Goal: Check status: Check status

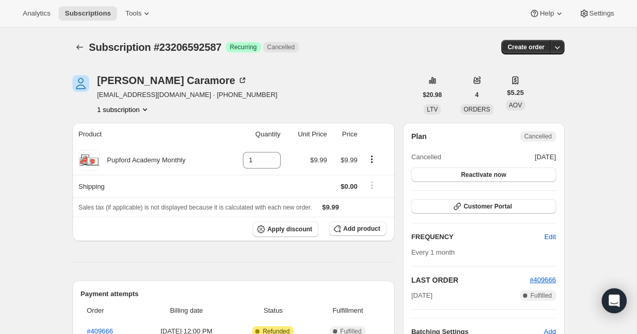
click at [79, 45] on icon "Subscriptions" at bounding box center [80, 47] width 10 height 10
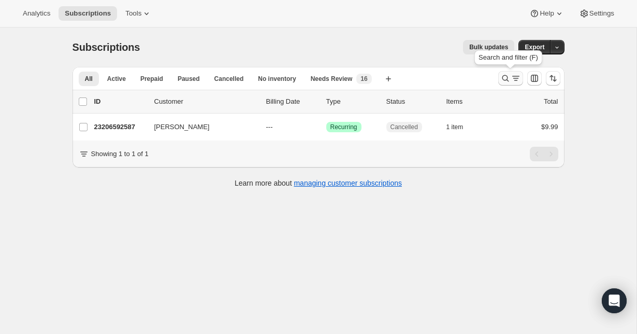
click at [509, 79] on icon "Search and filter results" at bounding box center [506, 78] width 10 height 10
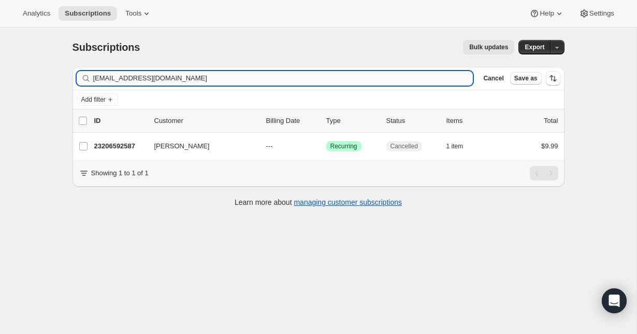
click at [202, 82] on input "[EMAIL_ADDRESS][DOMAIN_NAME]" at bounding box center [283, 78] width 380 height 15
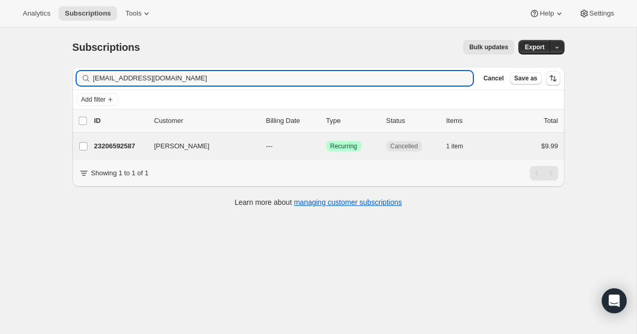
type input "[EMAIL_ADDRESS][DOMAIN_NAME]"
click at [129, 147] on p "24504107083" at bounding box center [120, 146] width 52 height 10
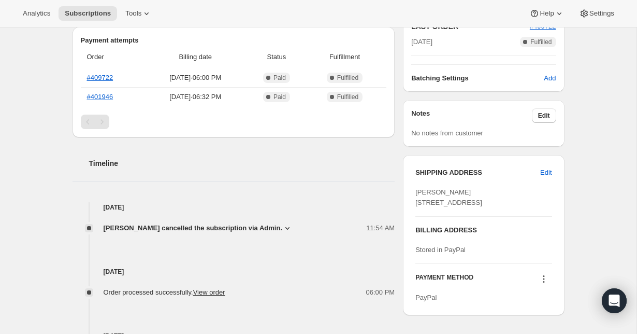
scroll to position [377, 0]
